Goal: Information Seeking & Learning: Learn about a topic

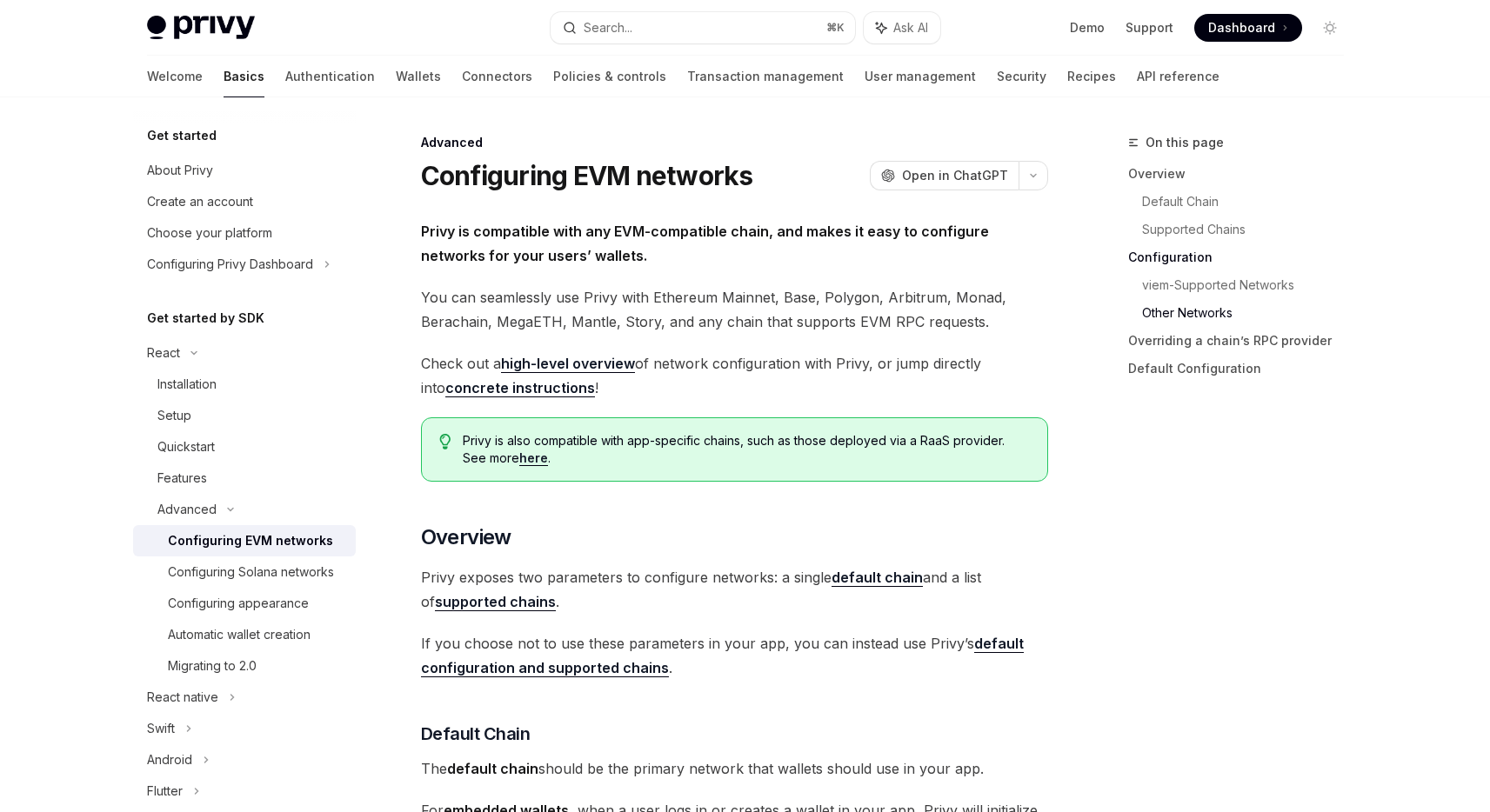
scroll to position [3132, 0]
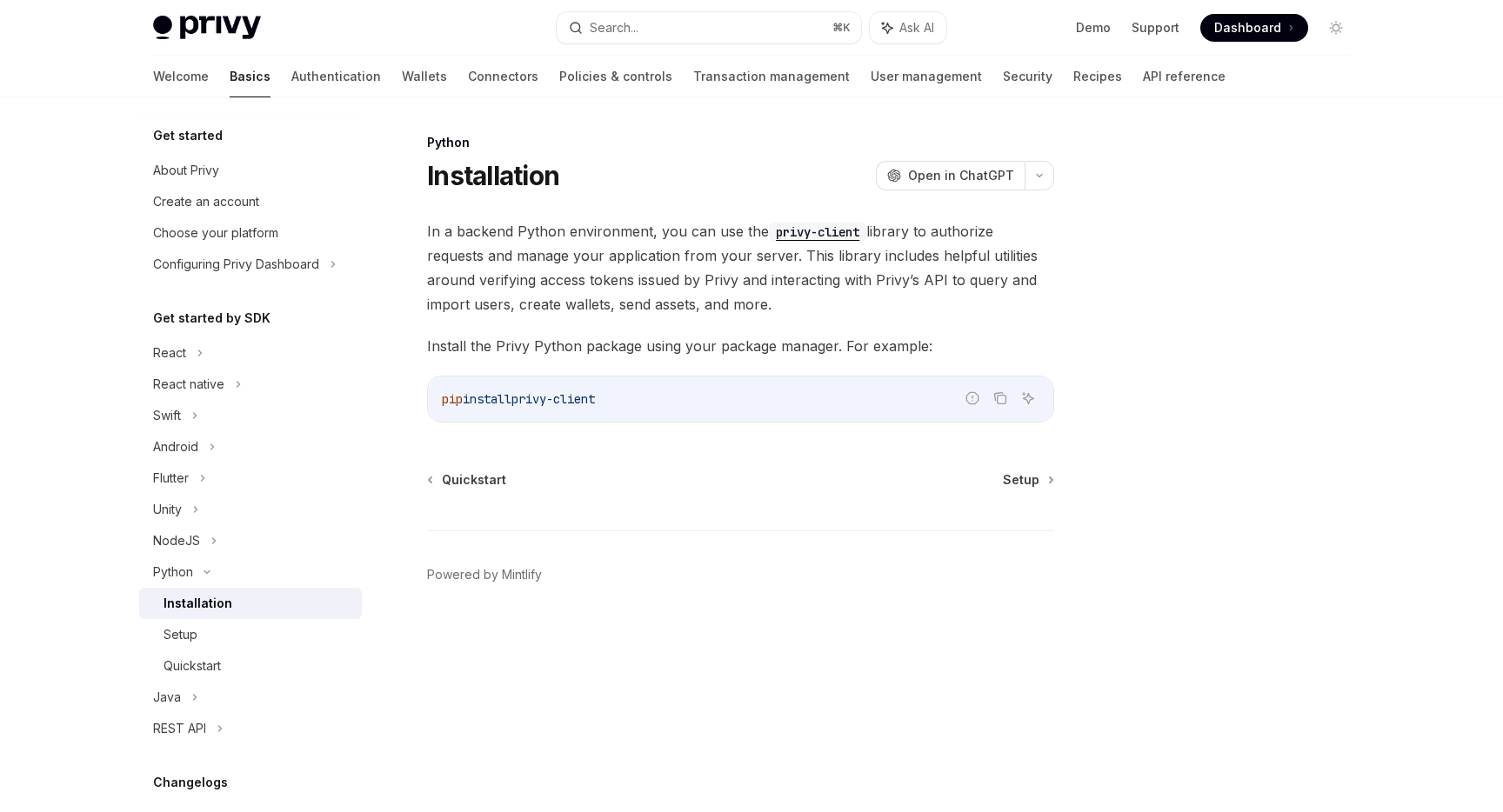
click at [827, 232] on code "privy-client" at bounding box center [817, 232] width 98 height 19
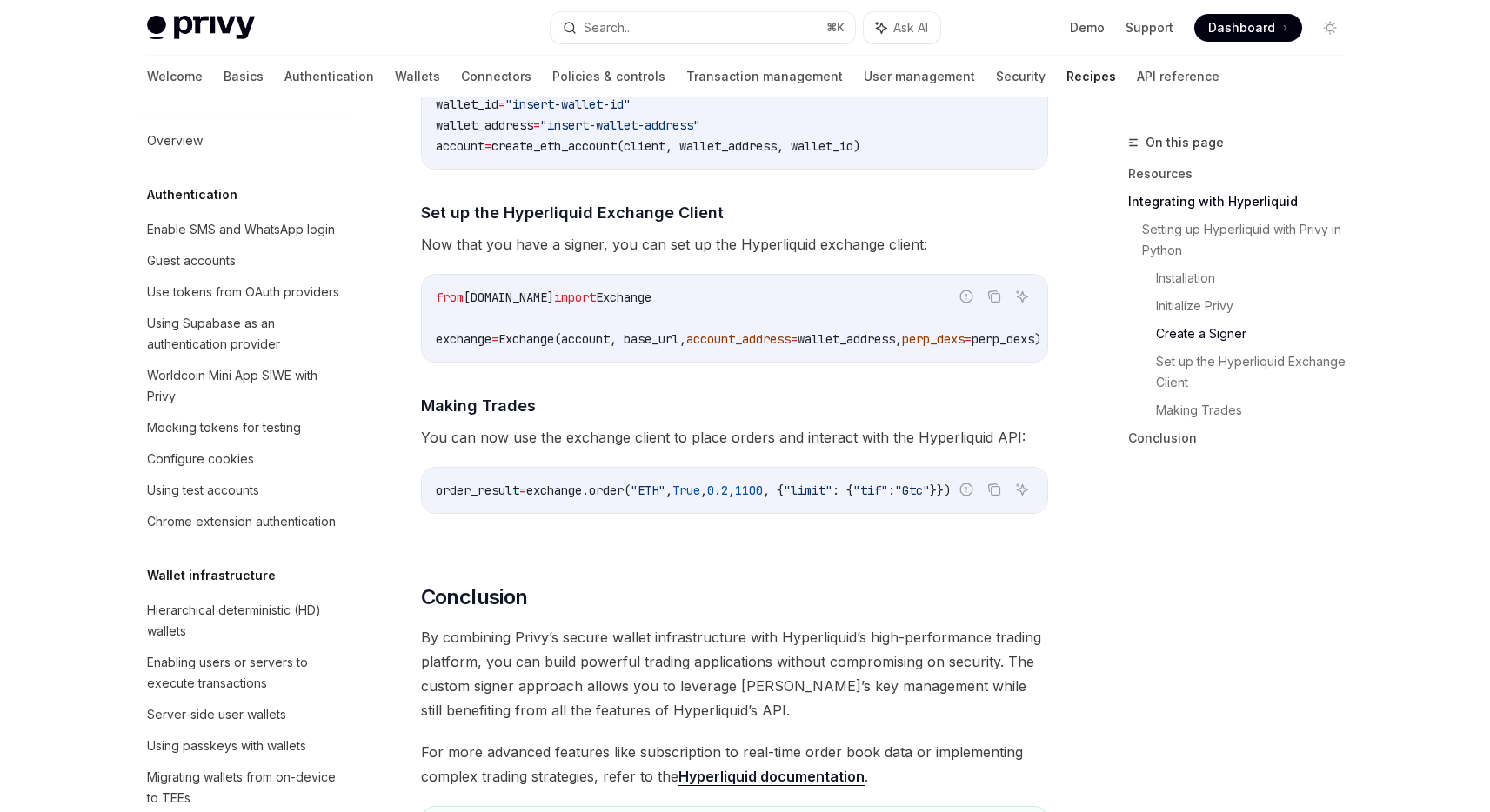
scroll to position [1560, 0]
